Goal: Transaction & Acquisition: Download file/media

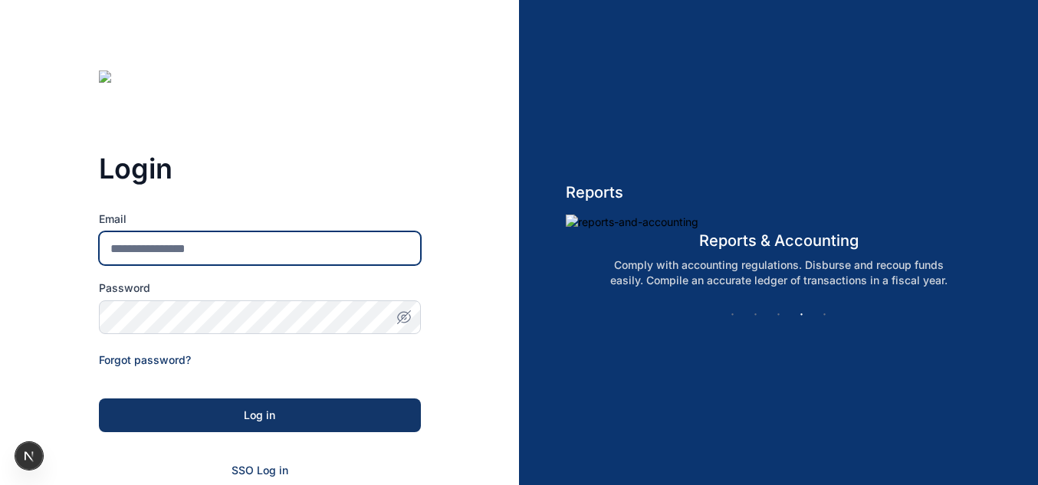
click at [174, 248] on input "Email" at bounding box center [260, 248] width 322 height 34
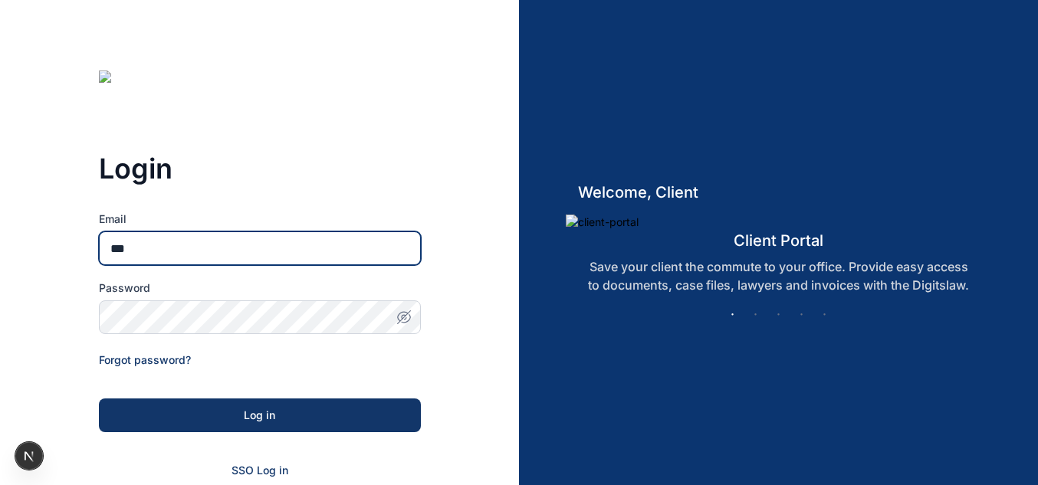
type input "**********"
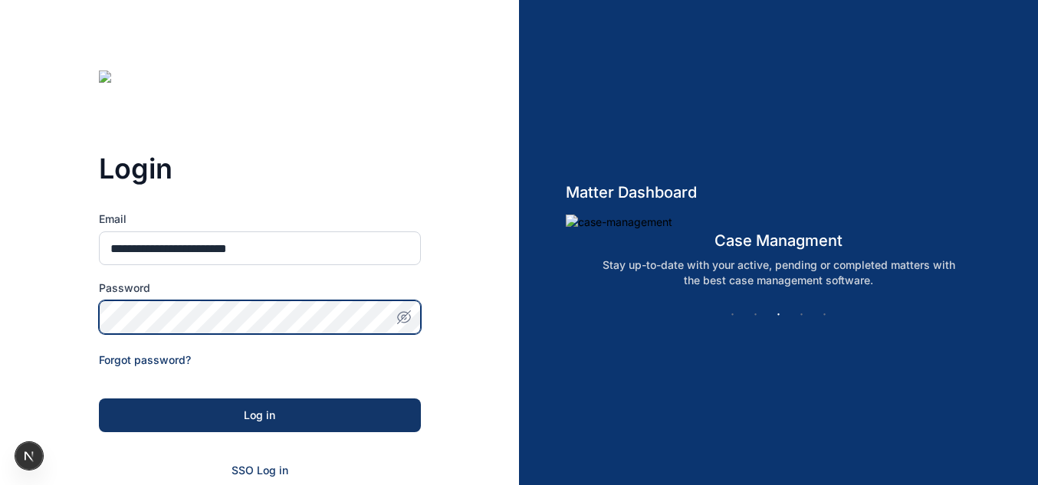
click at [99, 399] on button "Log in" at bounding box center [260, 416] width 322 height 34
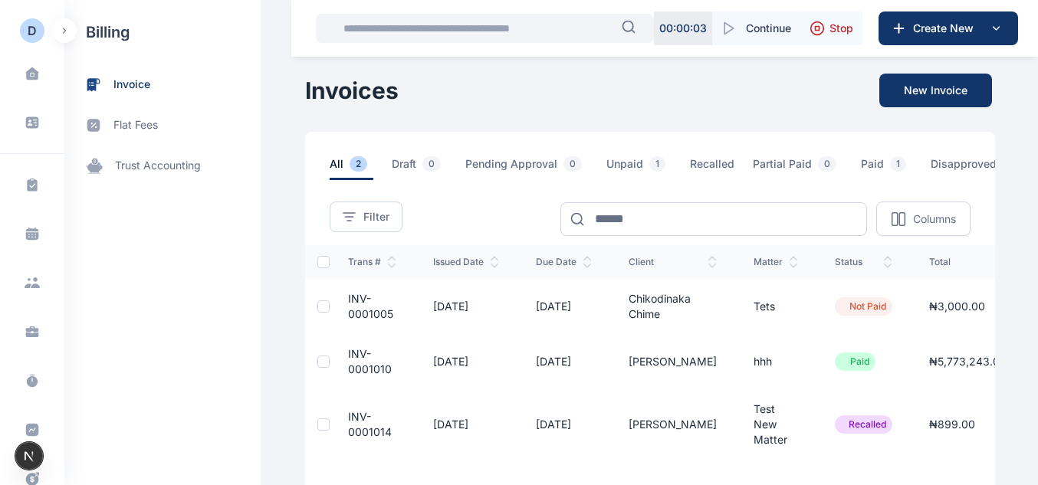
scroll to position [0, 169]
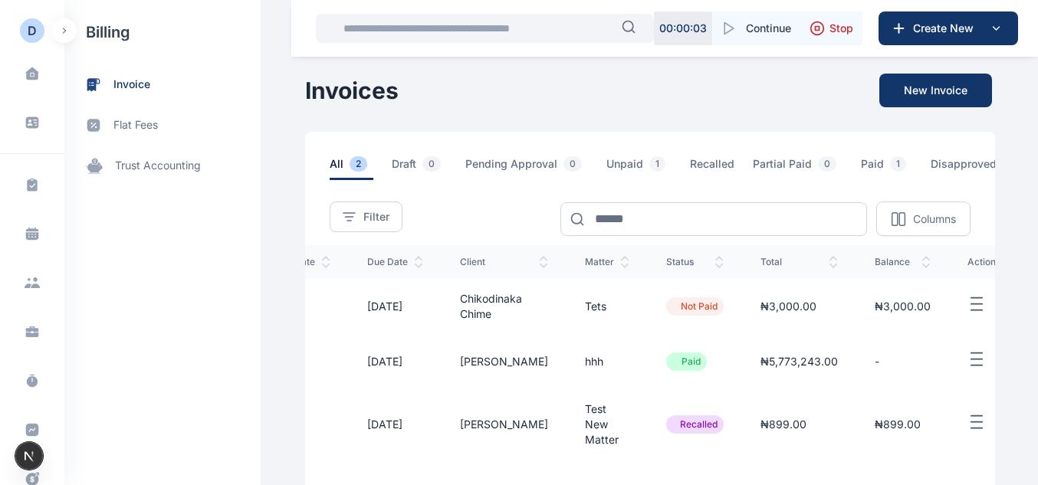
click at [949, 323] on td at bounding box center [989, 306] width 80 height 55
click at [967, 314] on icon "button" at bounding box center [976, 304] width 18 height 19
click at [967, 369] on button "button" at bounding box center [989, 359] width 44 height 19
click at [929, 411] on div "Download PDF" at bounding box center [936, 412] width 129 height 34
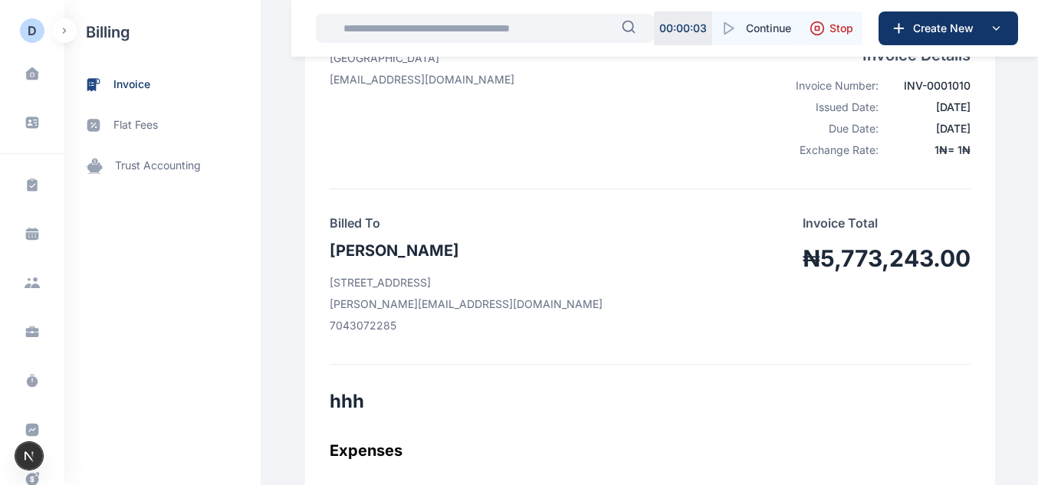
scroll to position [202, 0]
click at [863, 182] on div "Dhaniel Nigeria adekoyadaniel53@gmail.com Invoice Details Invoice Number: INV-0…" at bounding box center [650, 97] width 641 height 182
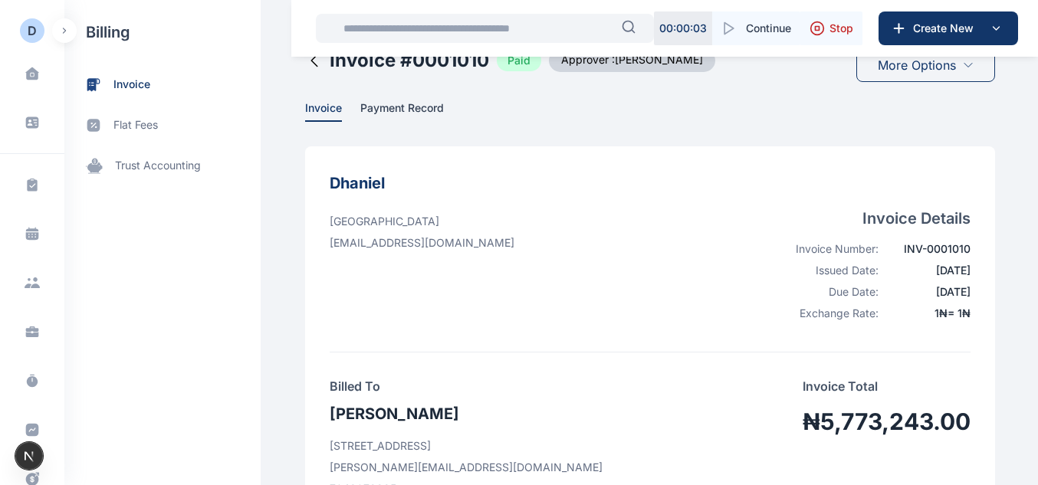
scroll to position [0, 0]
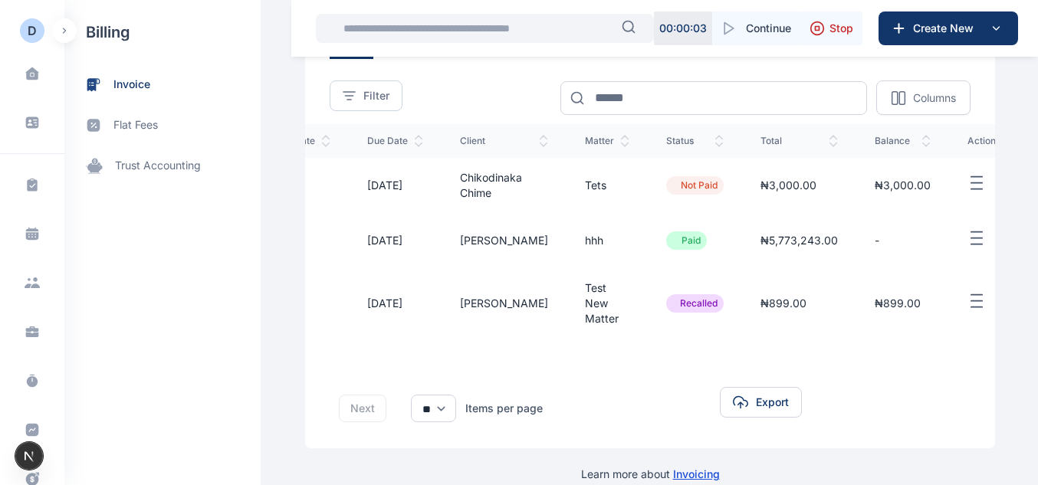
scroll to position [128, 0]
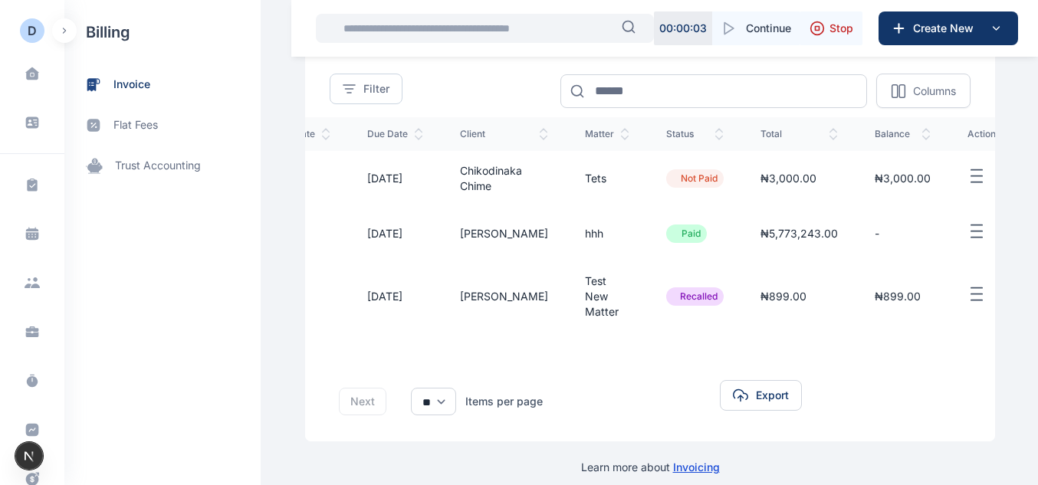
click at [967, 303] on icon "button" at bounding box center [976, 294] width 18 height 19
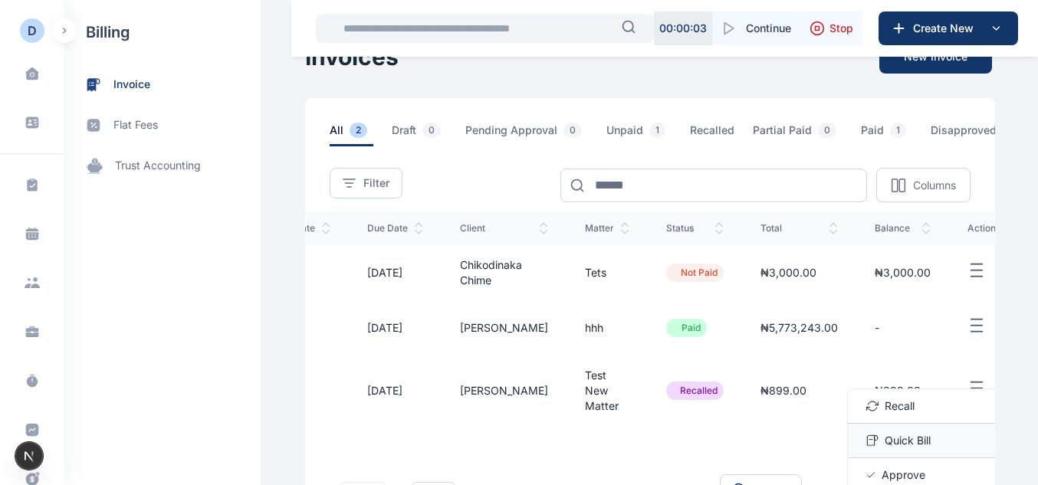
scroll to position [34, 0]
click at [971, 331] on line "button" at bounding box center [976, 331] width 11 height 0
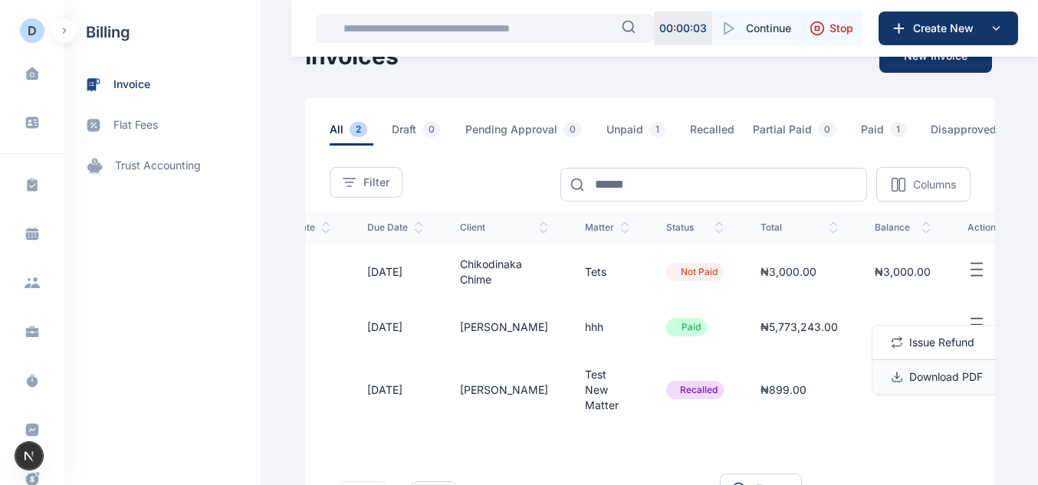
click at [921, 385] on span "Download PDF" at bounding box center [946, 376] width 74 height 15
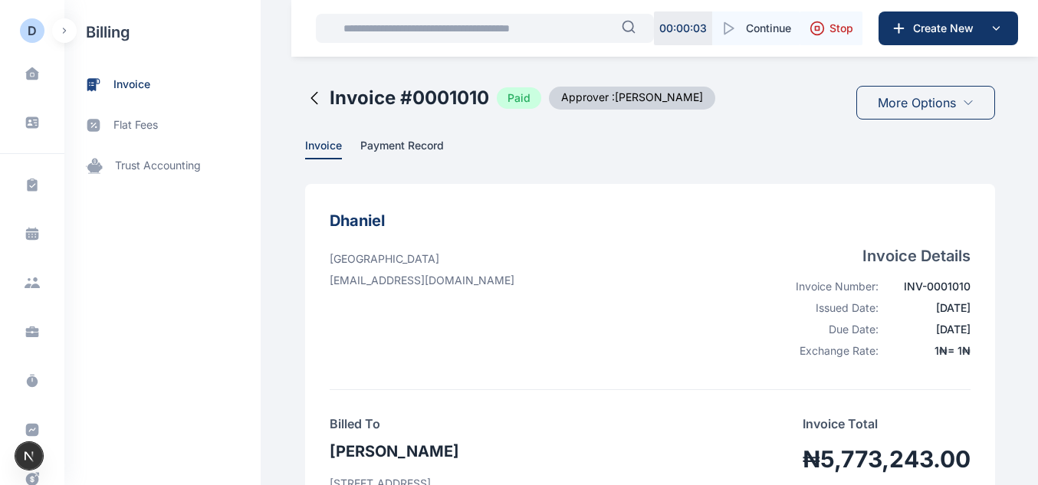
click at [311, 103] on icon at bounding box center [314, 98] width 6 height 11
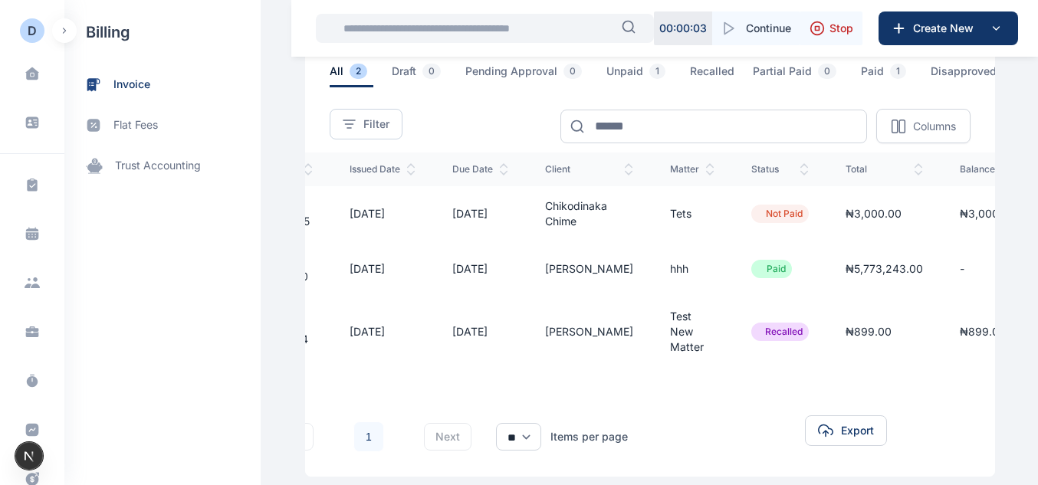
scroll to position [0, 169]
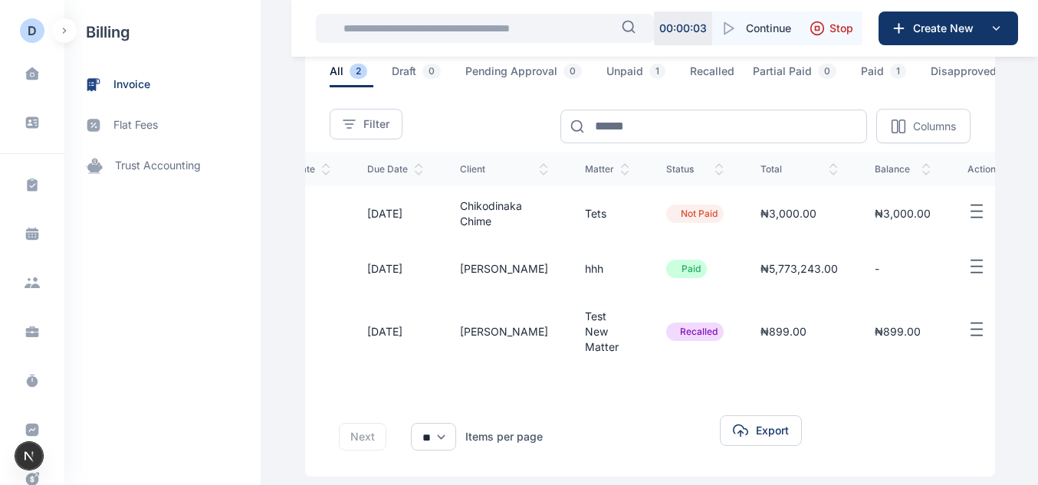
click at [967, 333] on icon "button" at bounding box center [976, 329] width 18 height 19
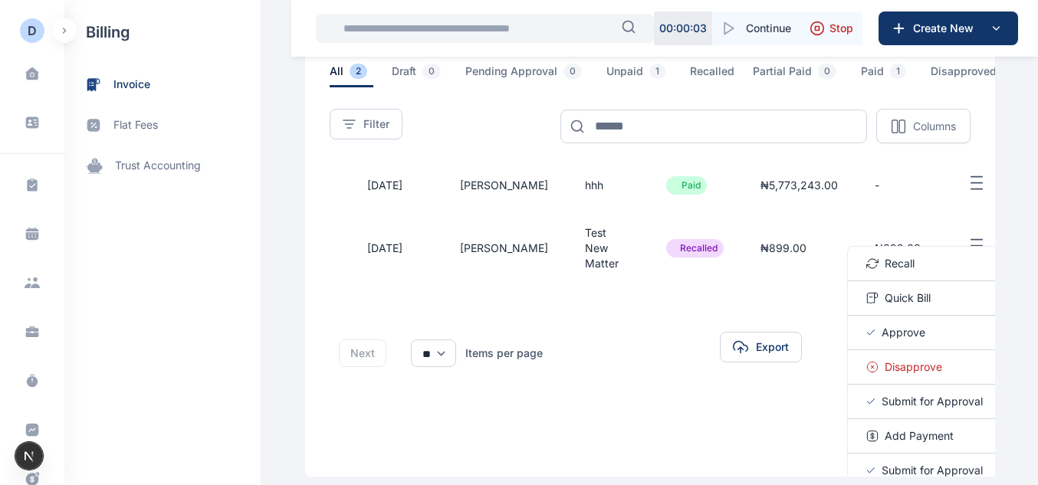
scroll to position [164, 169]
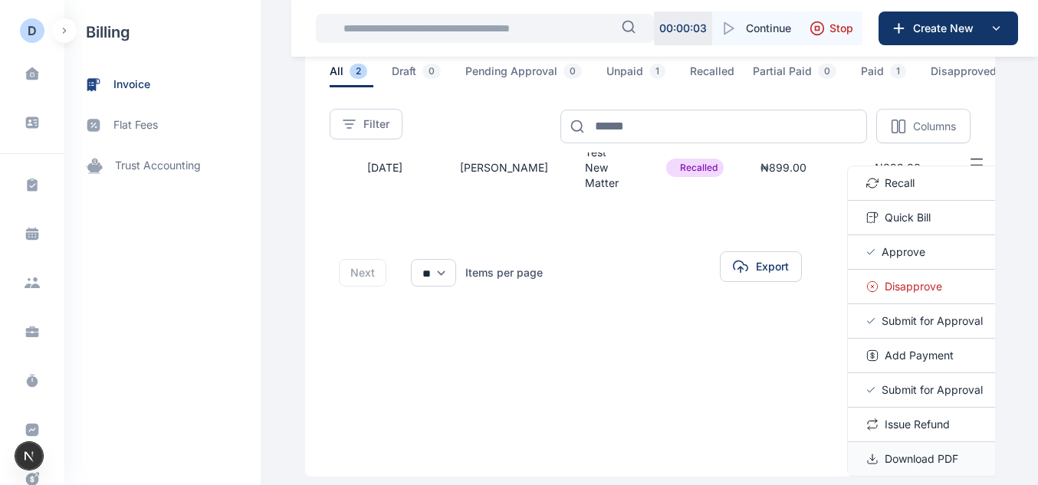
click at [907, 467] on span "Download PDF" at bounding box center [921, 458] width 74 height 15
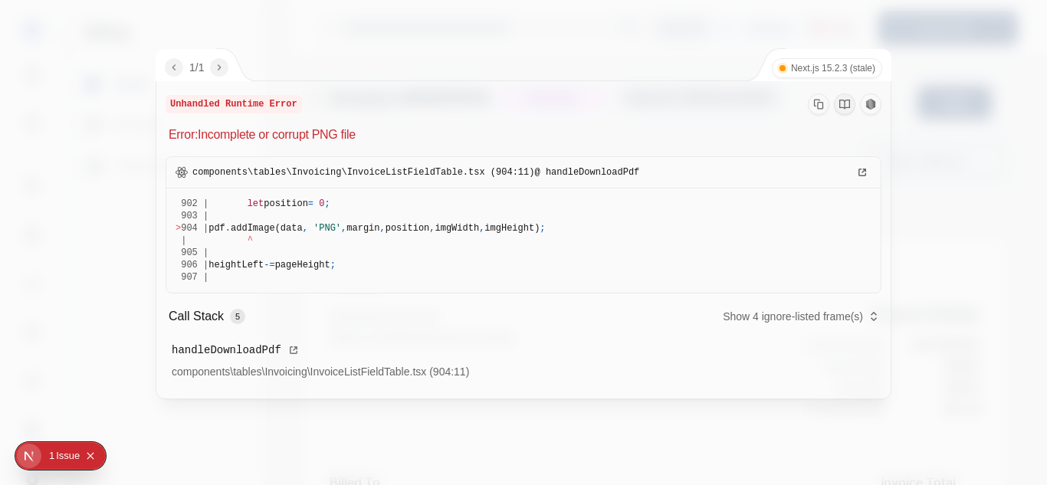
click at [885, 438] on div at bounding box center [523, 242] width 1047 height 485
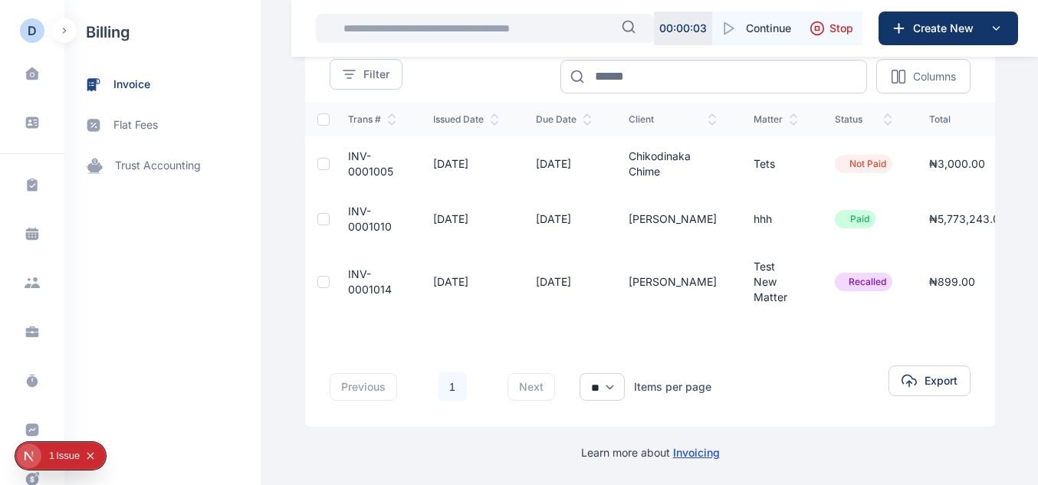
scroll to position [0, 169]
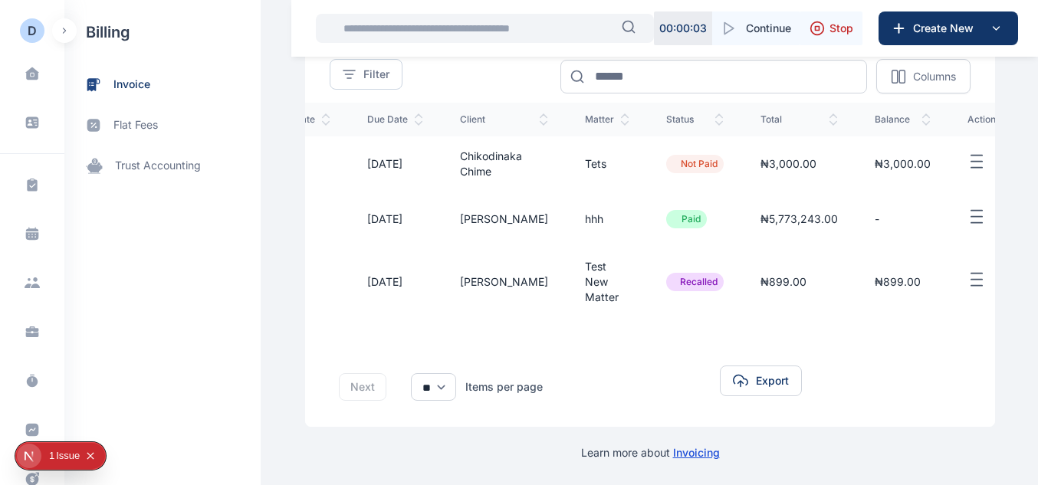
click at [967, 271] on icon "button" at bounding box center [976, 280] width 18 height 19
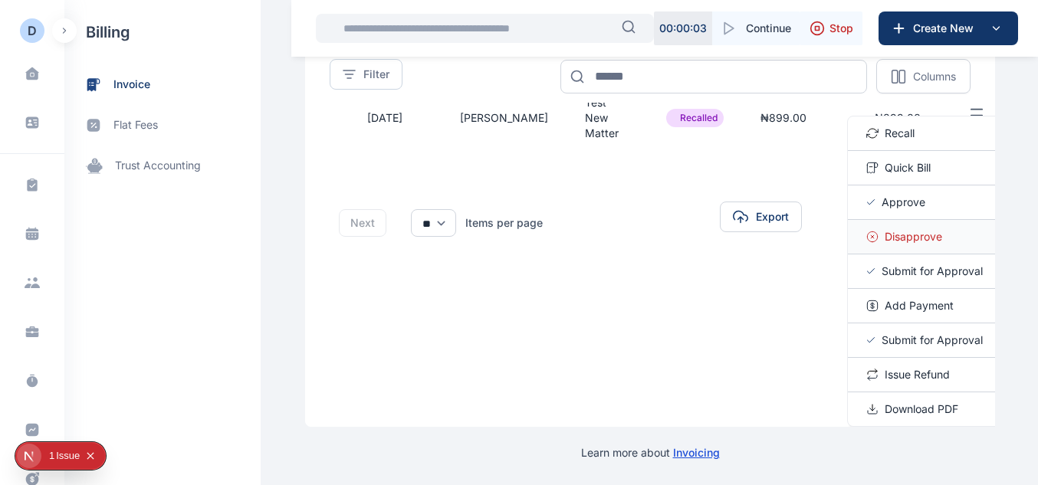
click at [906, 402] on span "Download PDF" at bounding box center [921, 409] width 74 height 15
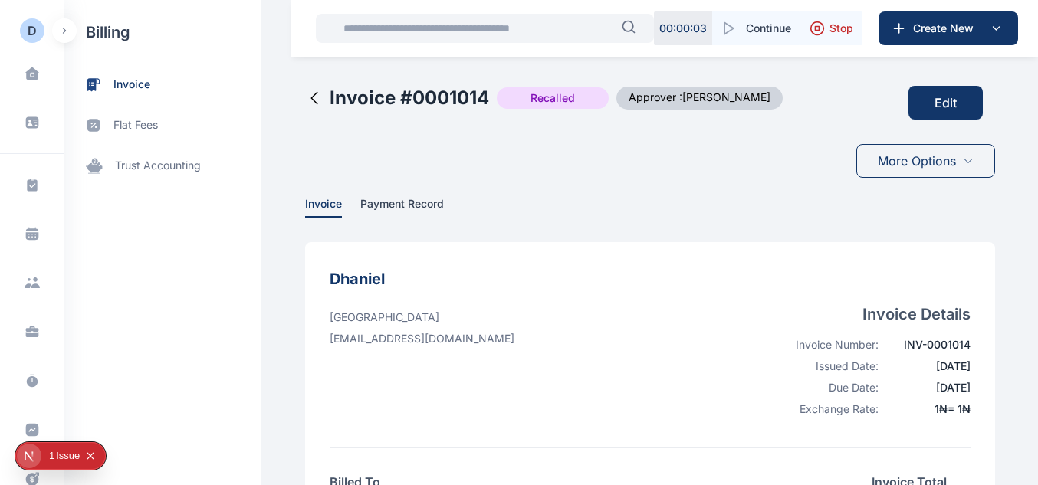
click at [93, 456] on icon "Collapse issues badge" at bounding box center [90, 455] width 7 height 7
click at [36, 453] on icon "Open Next.js Dev Tools" at bounding box center [32, 456] width 31 height 31
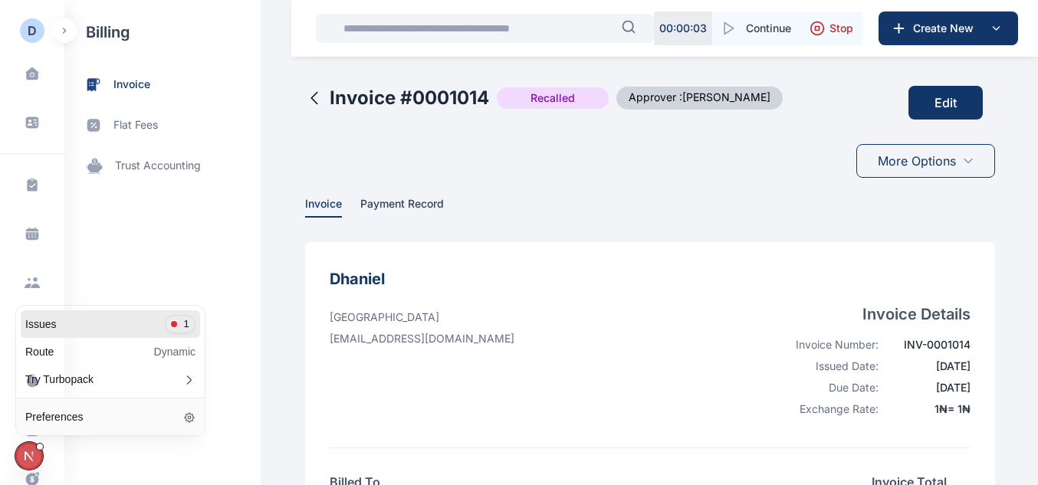
click at [116, 318] on div "Issues 1" at bounding box center [110, 324] width 179 height 28
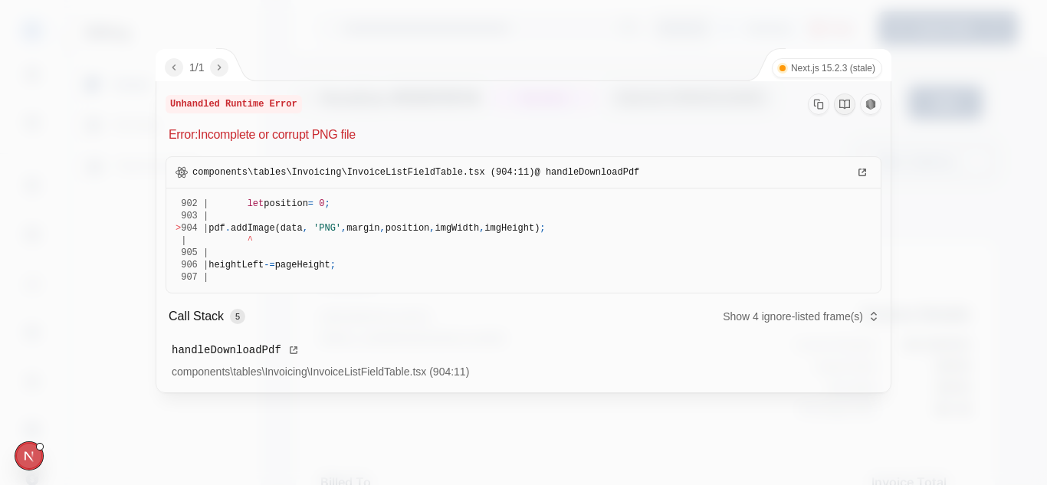
click at [401, 48] on div at bounding box center [523, 242] width 1047 height 485
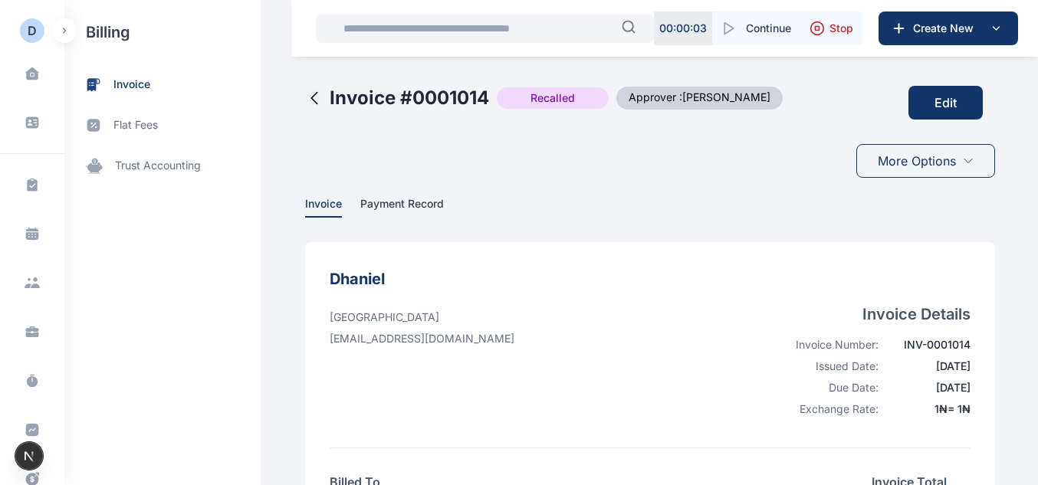
click at [311, 97] on icon at bounding box center [314, 98] width 18 height 18
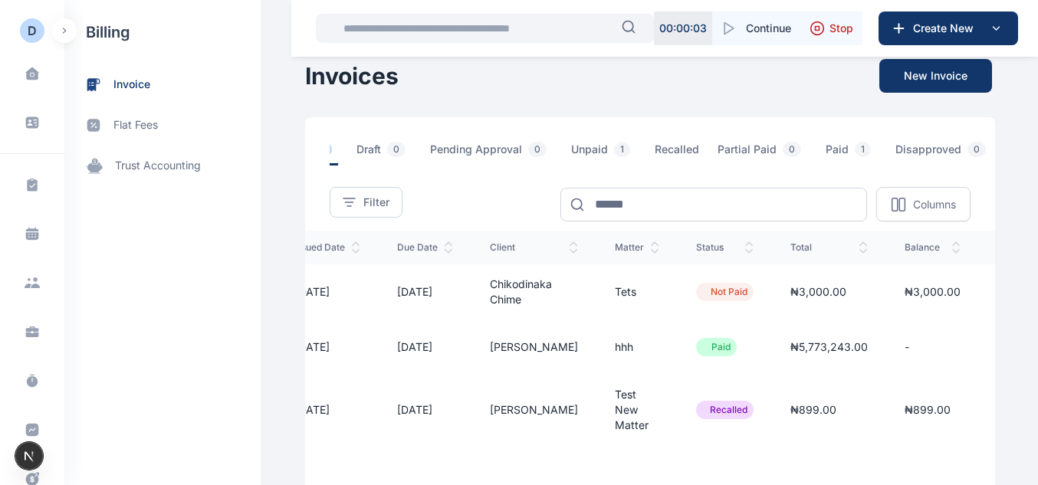
scroll to position [0, 169]
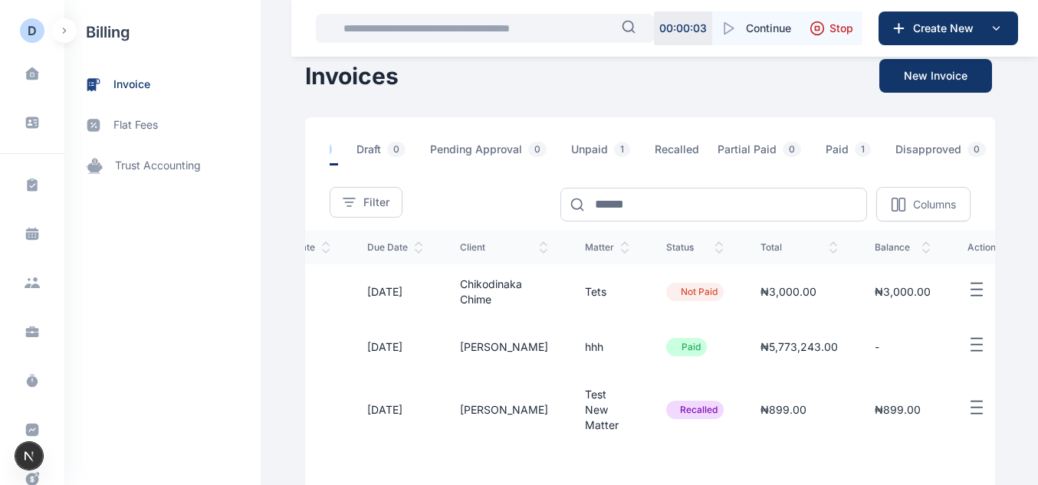
click at [967, 418] on icon "button" at bounding box center [976, 408] width 18 height 19
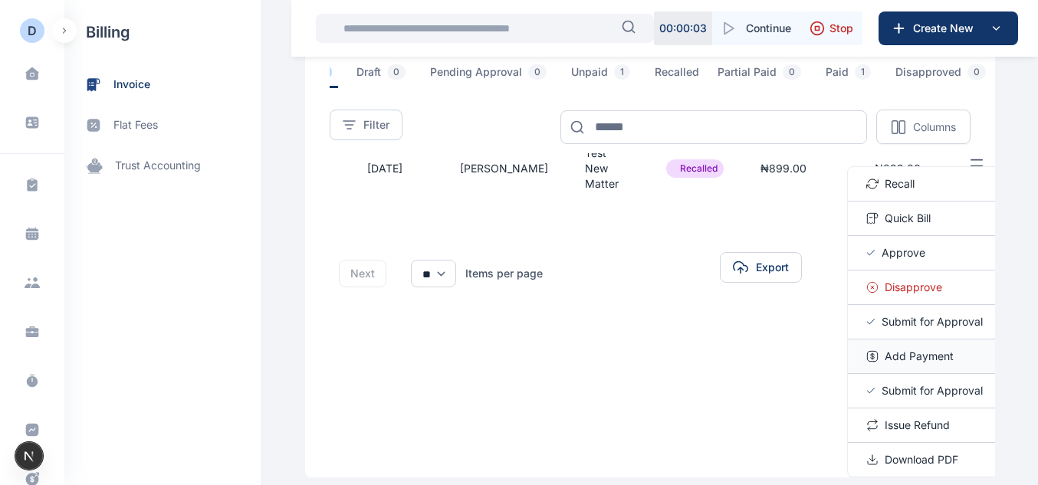
scroll to position [158, 0]
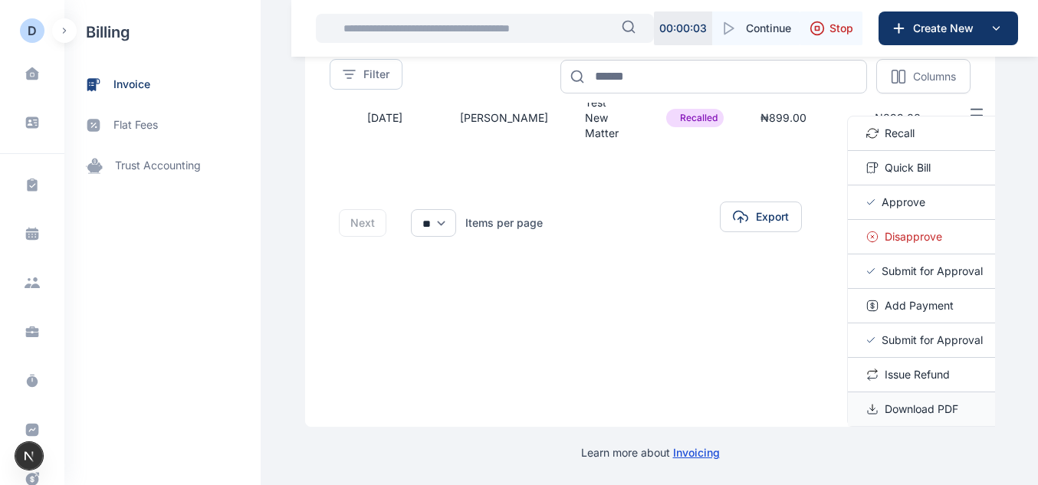
click at [892, 405] on span "Download PDF" at bounding box center [921, 409] width 74 height 15
